Goal: Task Accomplishment & Management: Manage account settings

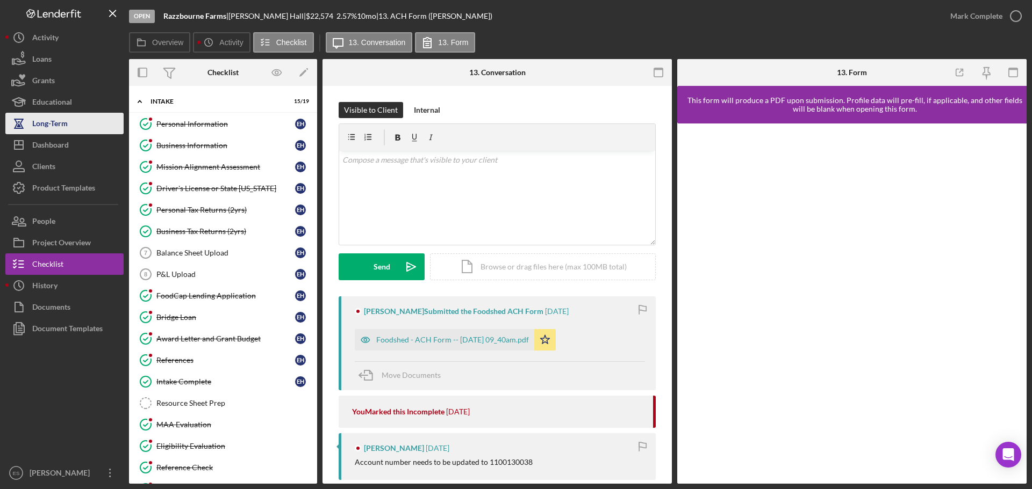
scroll to position [275, 0]
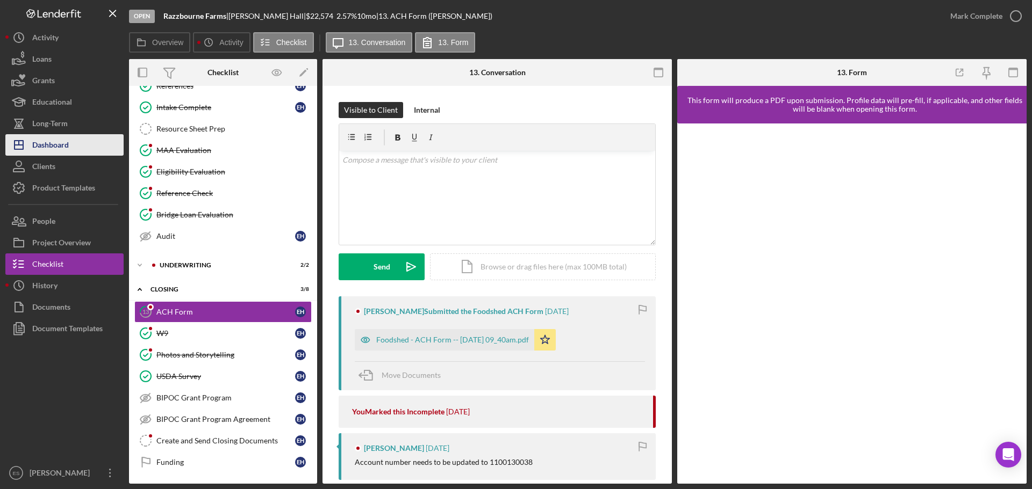
click at [79, 145] on button "Icon/Dashboard Dashboard" at bounding box center [64, 144] width 118 height 21
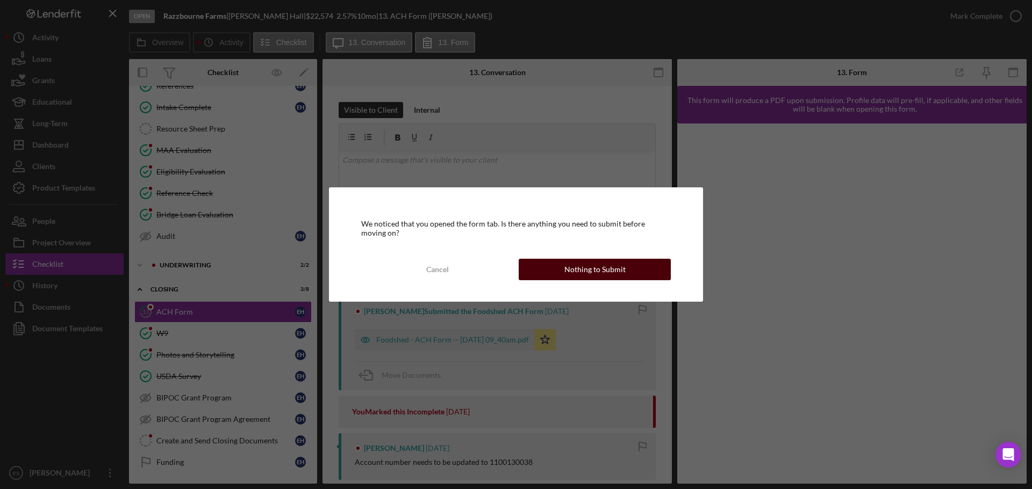
click at [558, 274] on button "Nothing to Submit" at bounding box center [594, 269] width 152 height 21
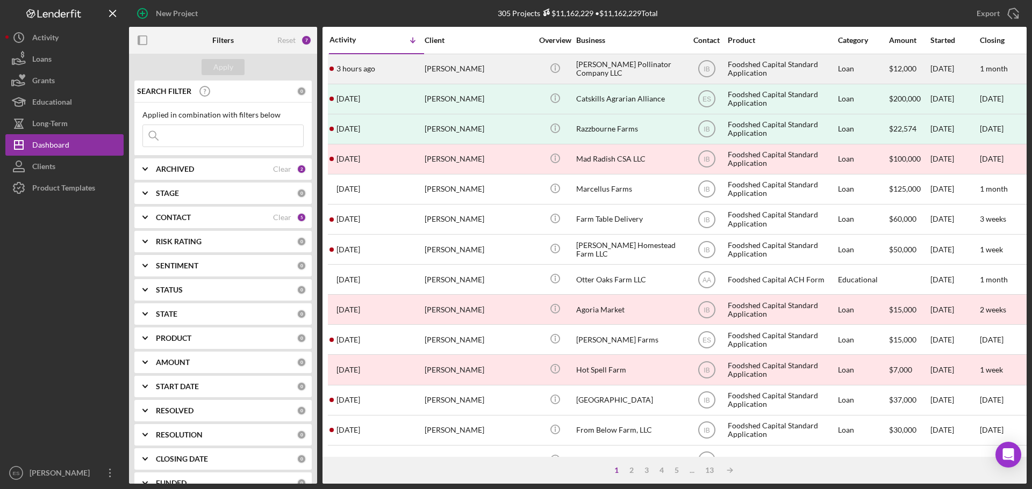
click at [651, 71] on div "[PERSON_NAME] Pollinator Company LLC" at bounding box center [629, 69] width 107 height 28
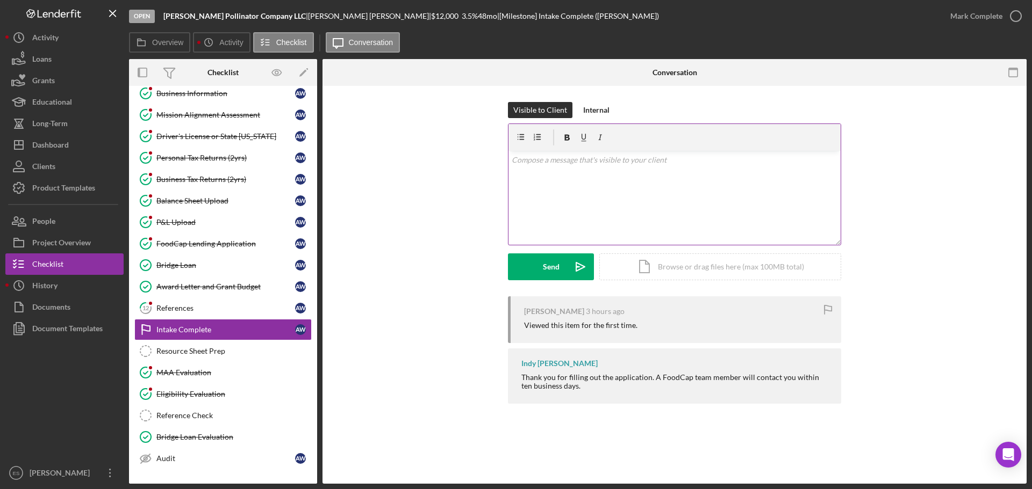
scroll to position [96, 0]
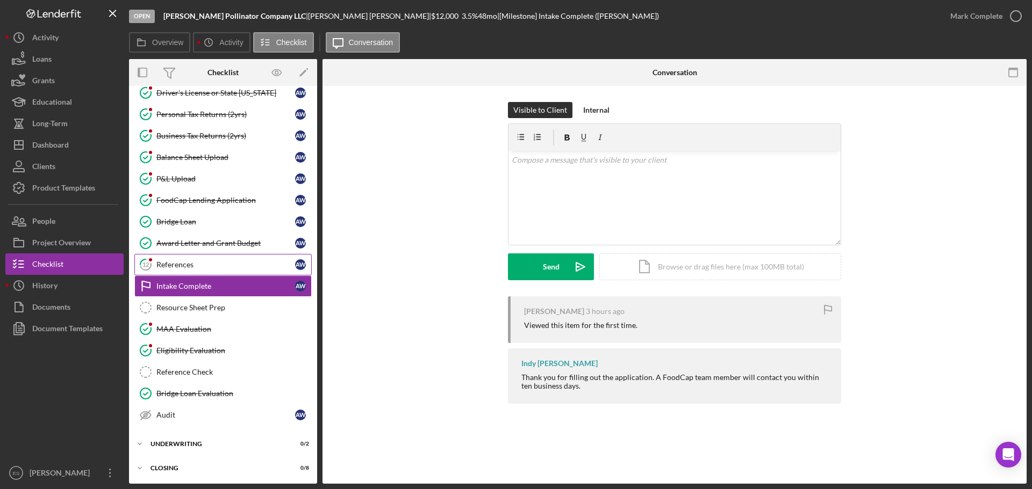
click at [171, 265] on div "References" at bounding box center [225, 265] width 139 height 9
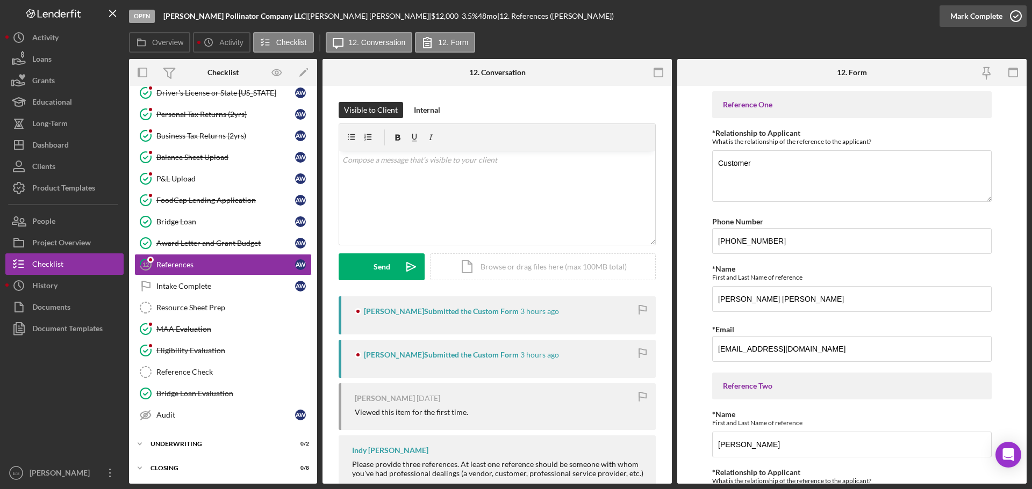
click at [991, 12] on div "Mark Complete" at bounding box center [976, 15] width 52 height 21
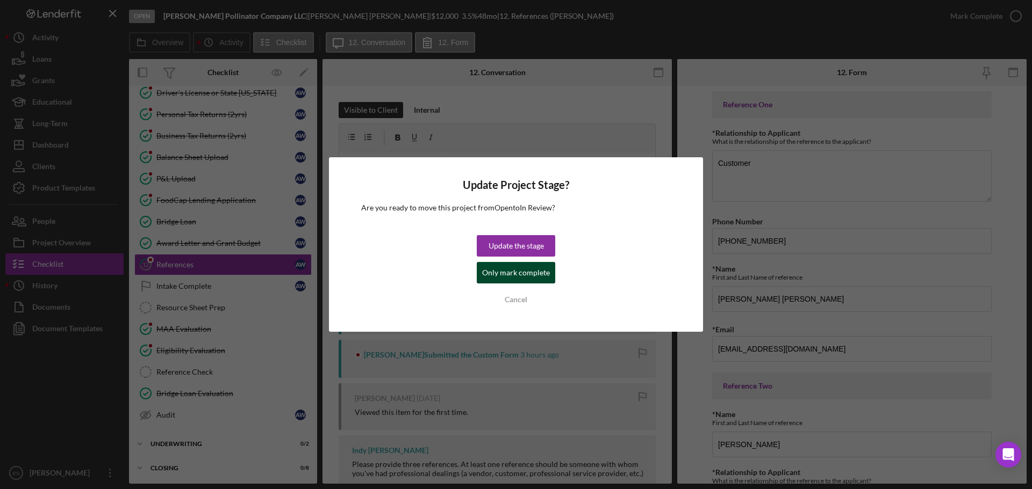
click at [509, 276] on div "Only mark complete" at bounding box center [516, 272] width 68 height 21
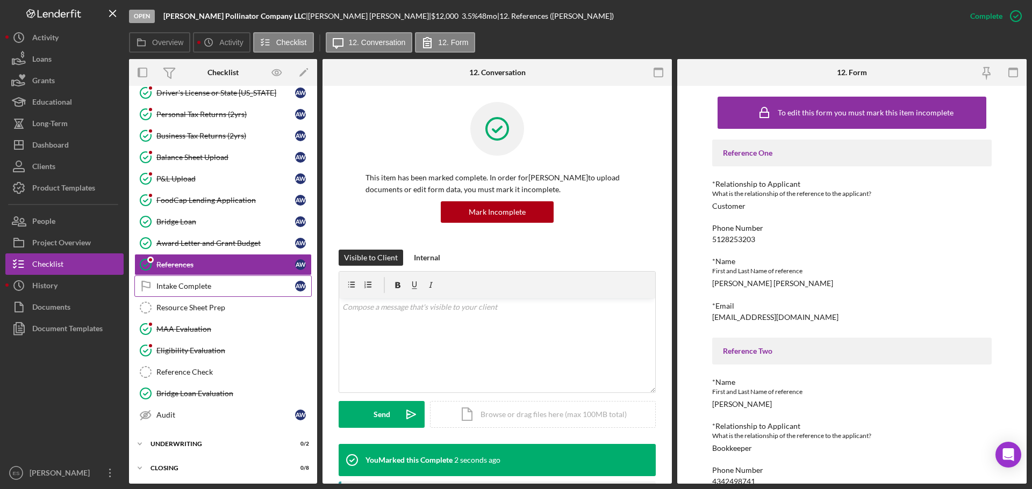
click at [216, 284] on div "Intake Complete" at bounding box center [225, 286] width 139 height 9
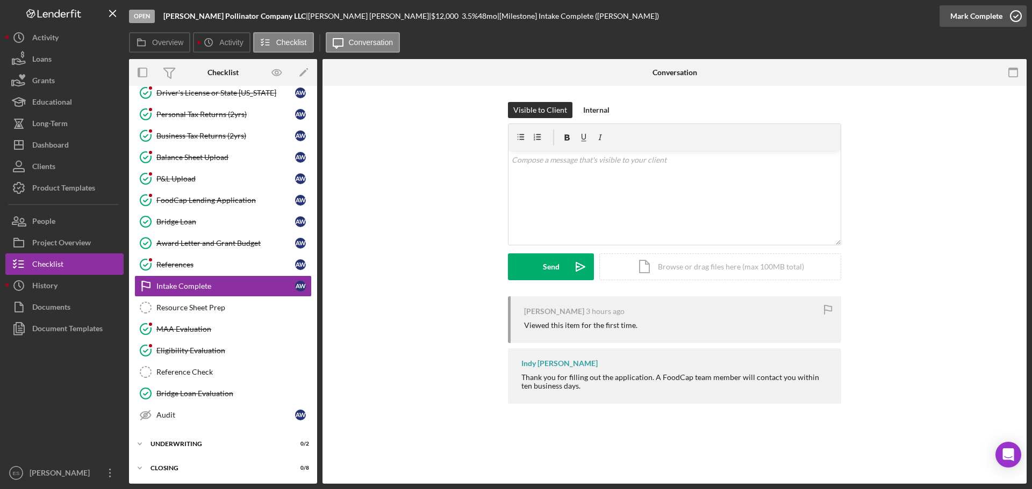
click at [969, 17] on div "Mark Complete" at bounding box center [976, 15] width 52 height 21
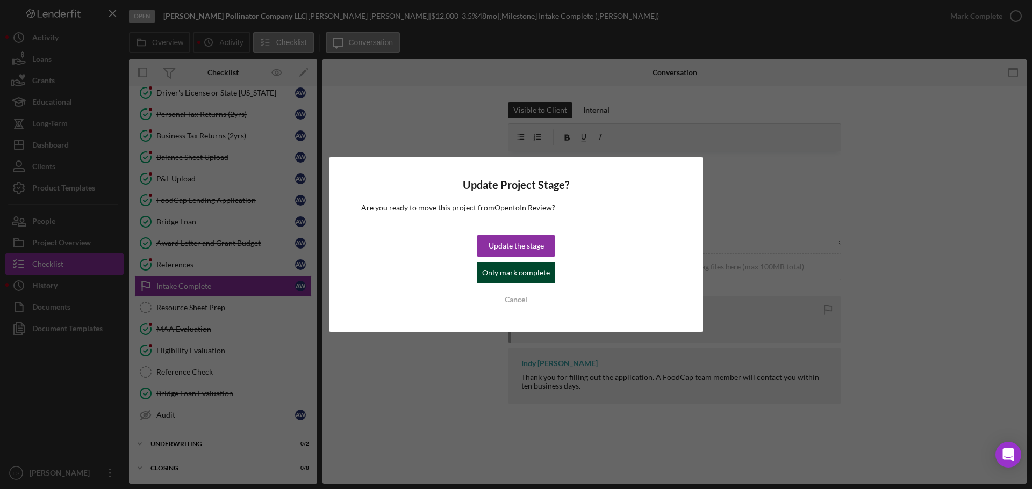
click at [506, 278] on div "Only mark complete" at bounding box center [516, 272] width 68 height 21
